Goal: Complete application form

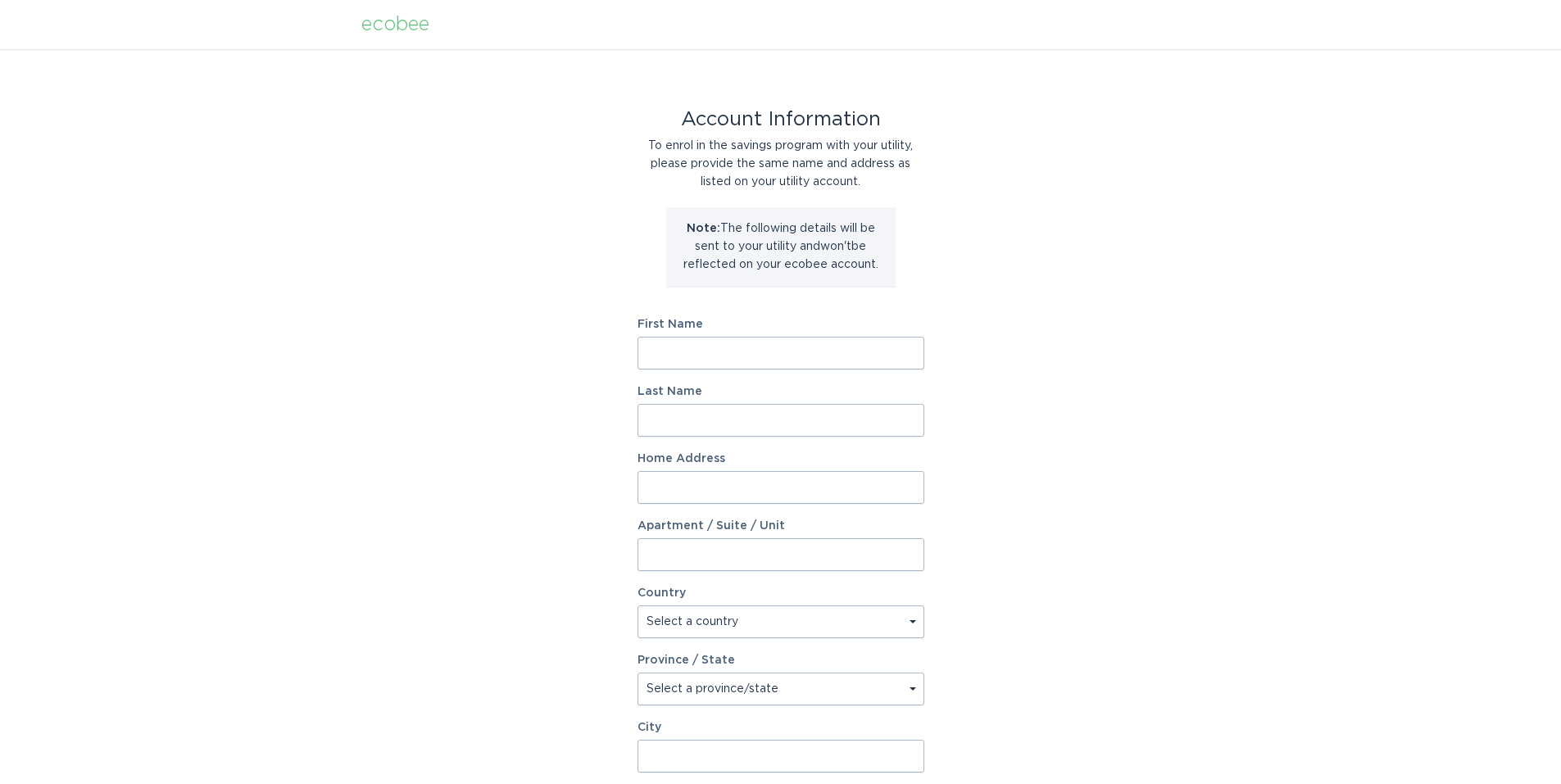
click at [798, 350] on input "First Name" at bounding box center [780, 353] width 287 height 32
type input "[PERSON_NAME]"
type input "FARPON"
type input "[GEOGRAPHIC_DATA][PERSON_NAME], Ste. 3-E"
select select "US"
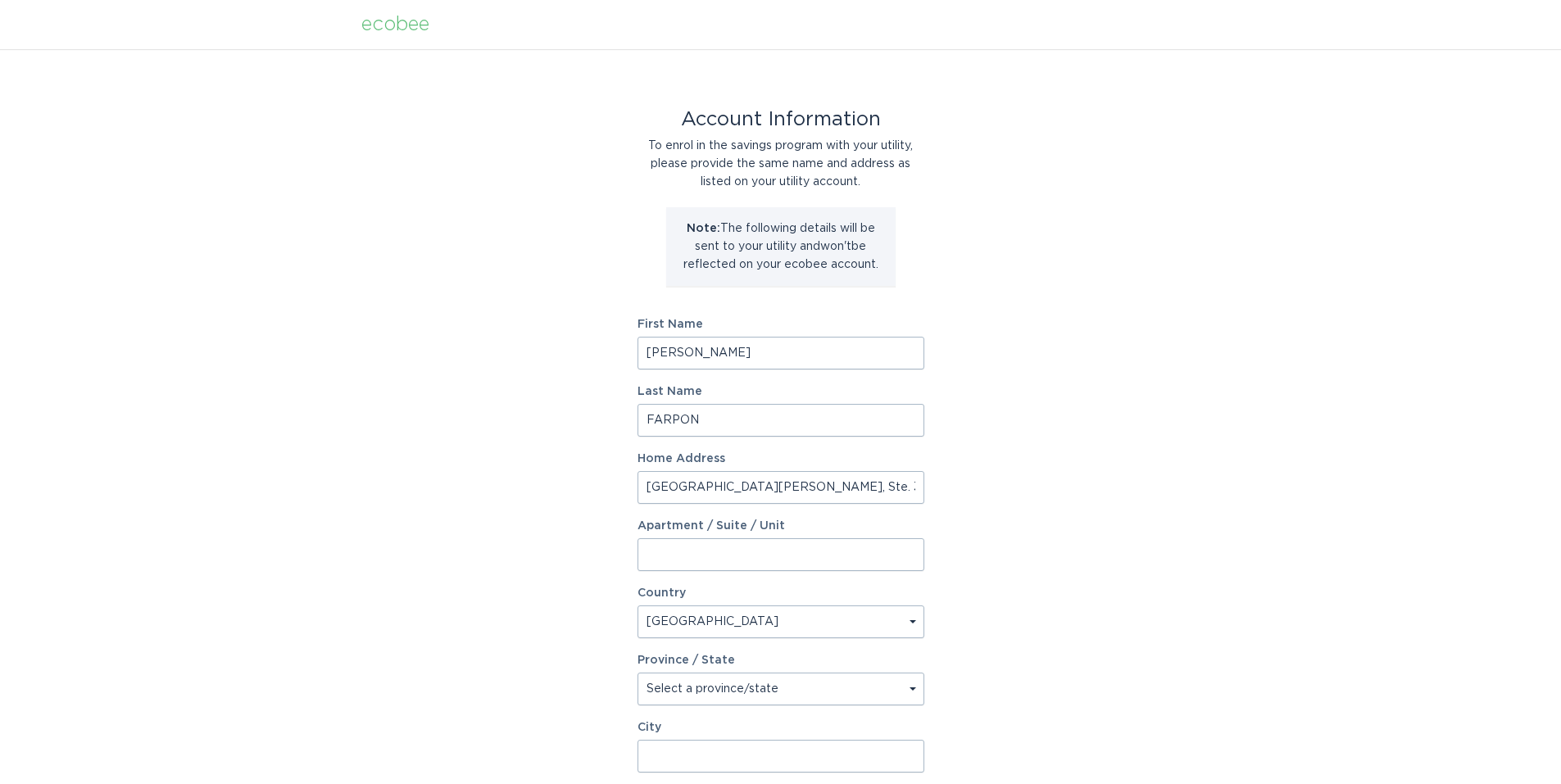
type input "[GEOGRAPHIC_DATA] ([GEOGRAPHIC_DATA])"
type input "79936"
select select "[GEOGRAPHIC_DATA]"
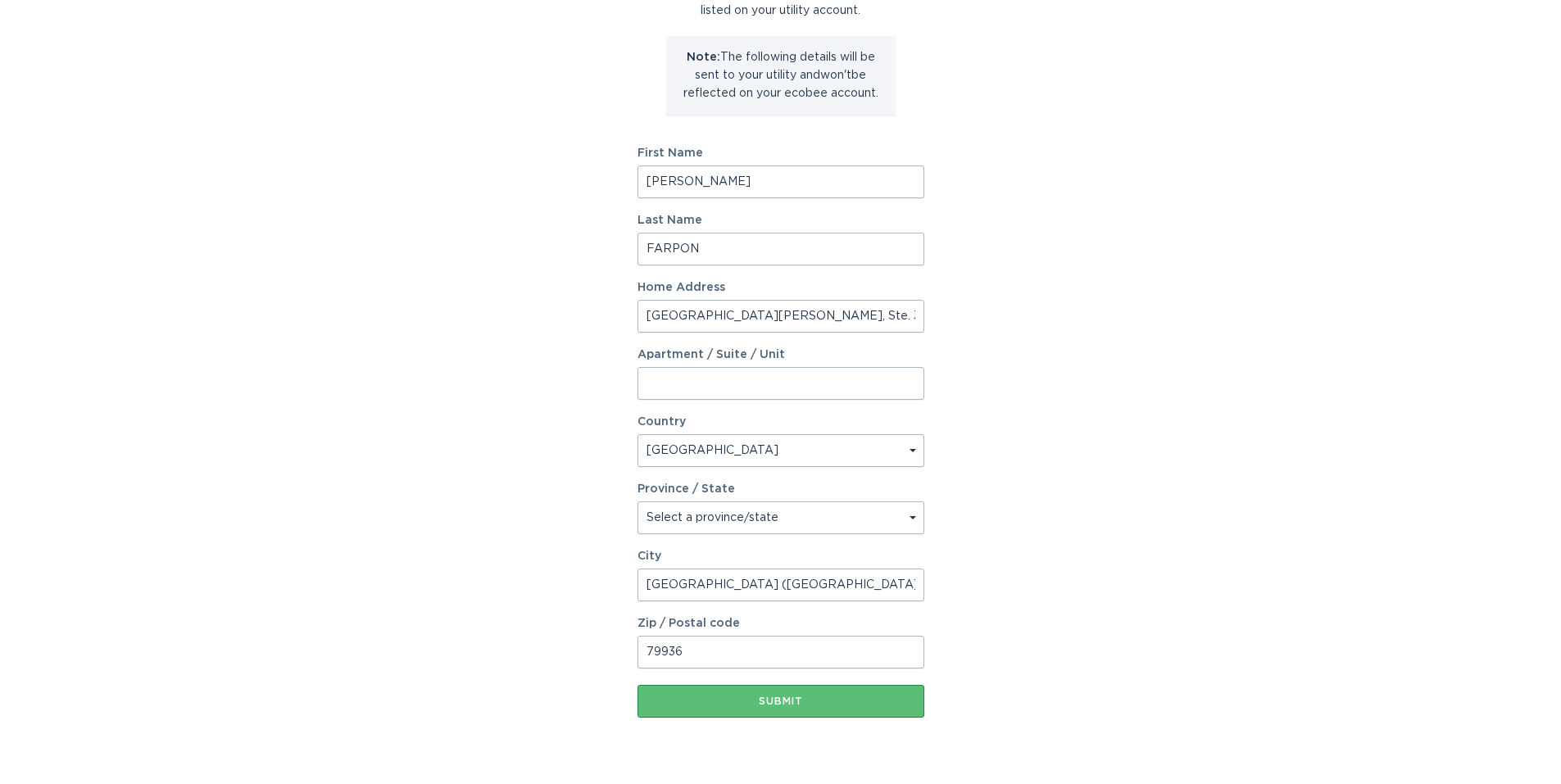
scroll to position [213, 0]
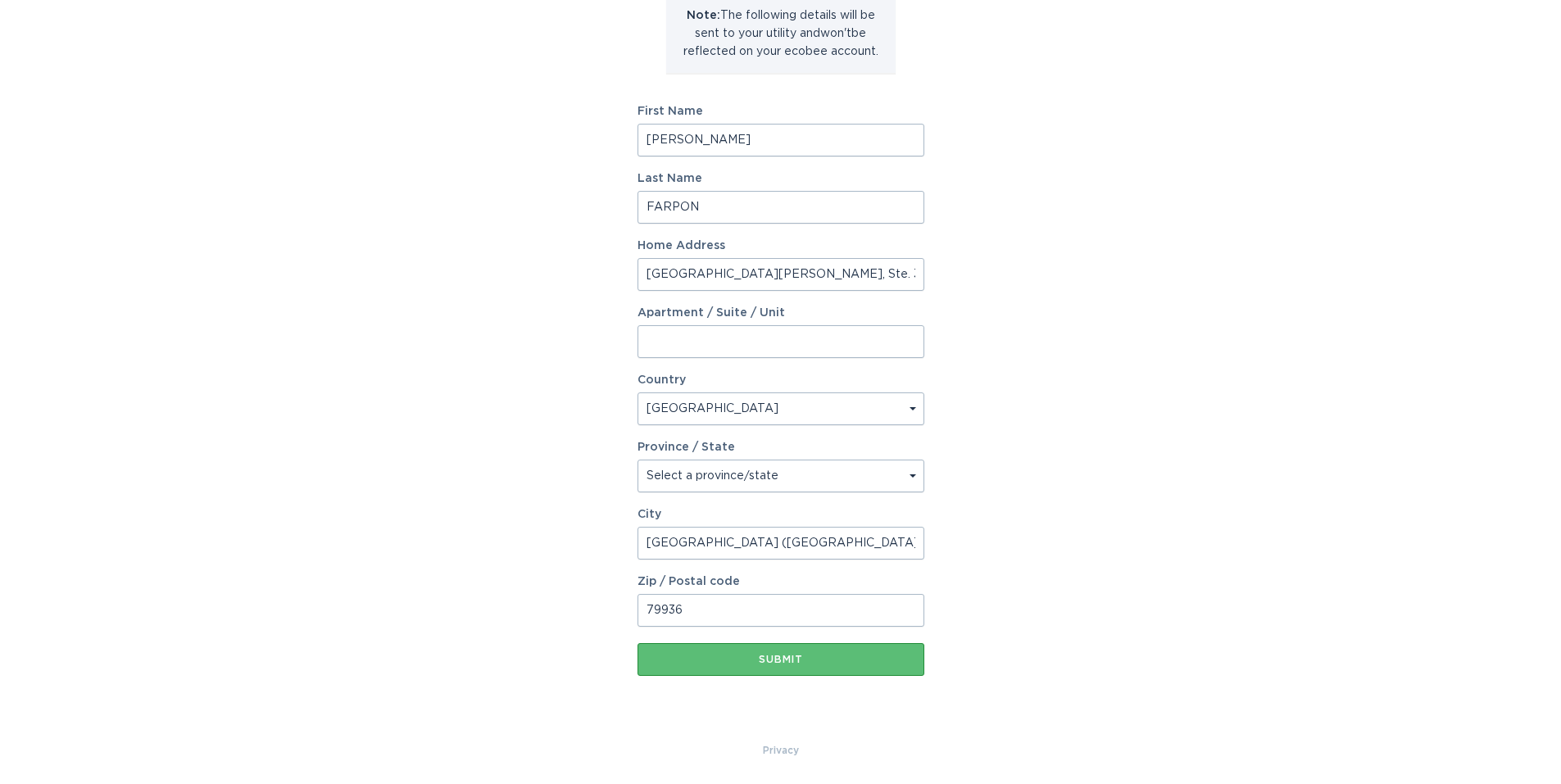
click at [779, 537] on input "[GEOGRAPHIC_DATA] ([GEOGRAPHIC_DATA])" at bounding box center [780, 543] width 287 height 32
type input "[GEOGRAPHIC_DATA]"
click at [1099, 565] on div "Account Information To enrol in the savings program with your utility, please p…" at bounding box center [780, 288] width 1561 height 905
click at [829, 653] on button "Submit" at bounding box center [780, 659] width 287 height 32
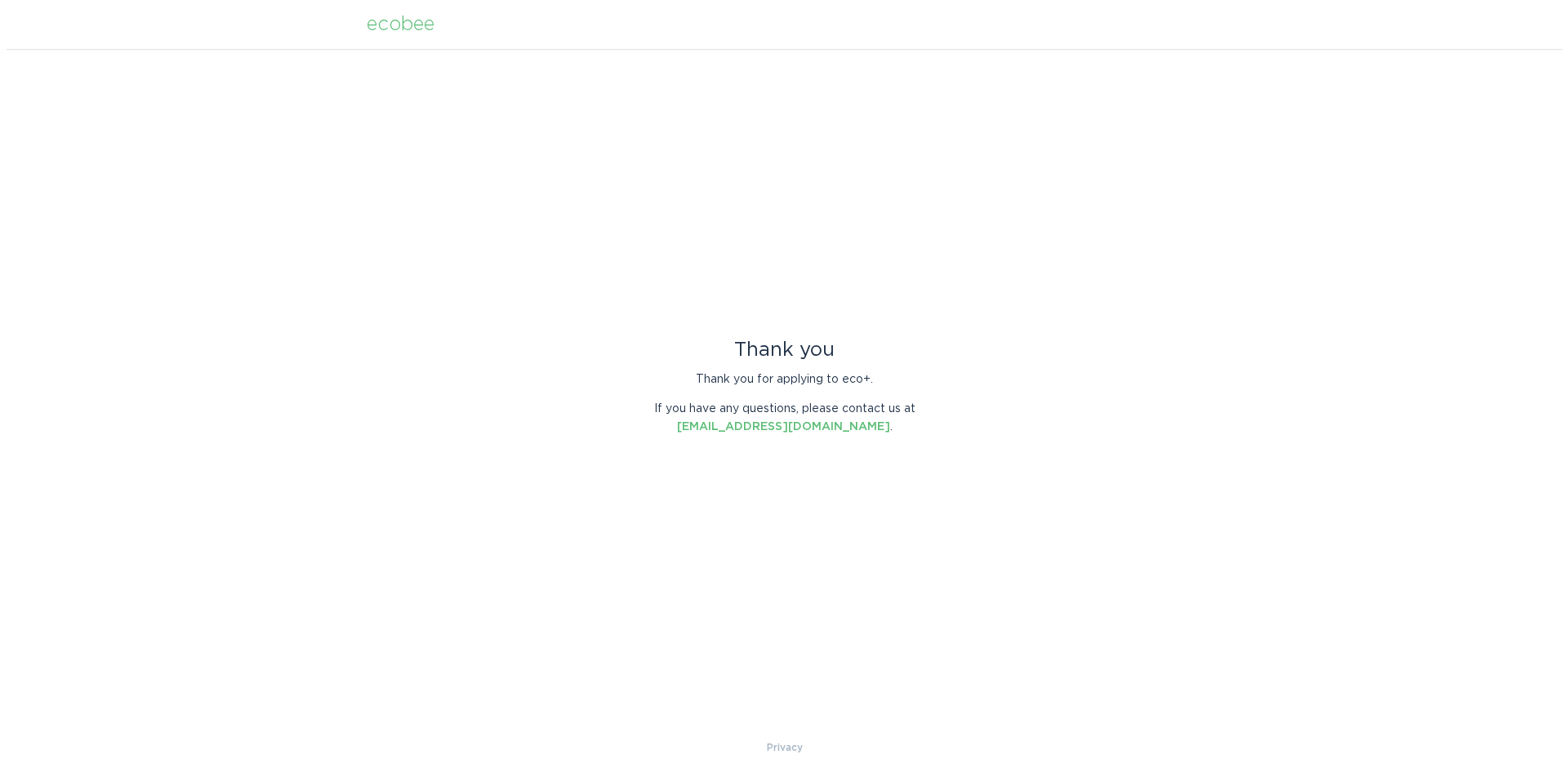
scroll to position [0, 0]
